Goal: Information Seeking & Learning: Learn about a topic

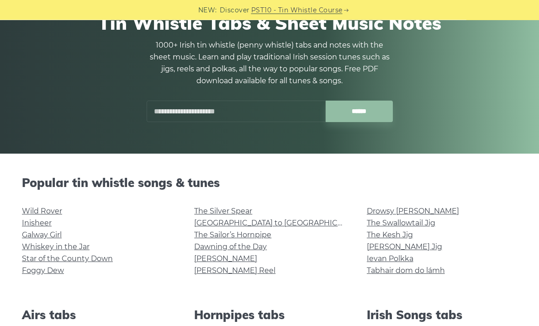
scroll to position [91, 0]
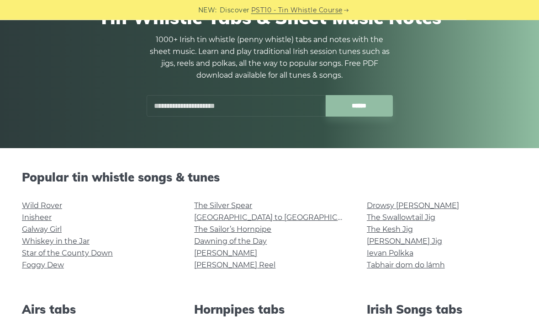
click at [34, 216] on link "Inisheer" at bounding box center [37, 217] width 30 height 9
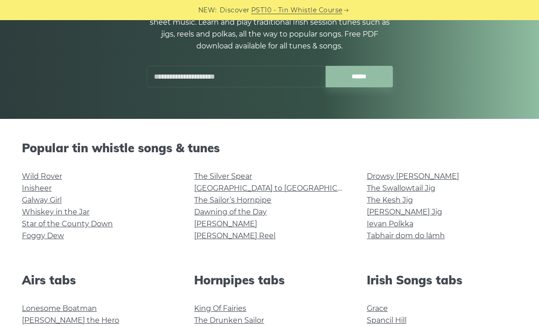
click at [28, 180] on link "Wild Rover" at bounding box center [42, 176] width 40 height 9
click at [25, 211] on link "Whiskey in the Jar" at bounding box center [56, 211] width 68 height 9
